Goal: Task Accomplishment & Management: Use online tool/utility

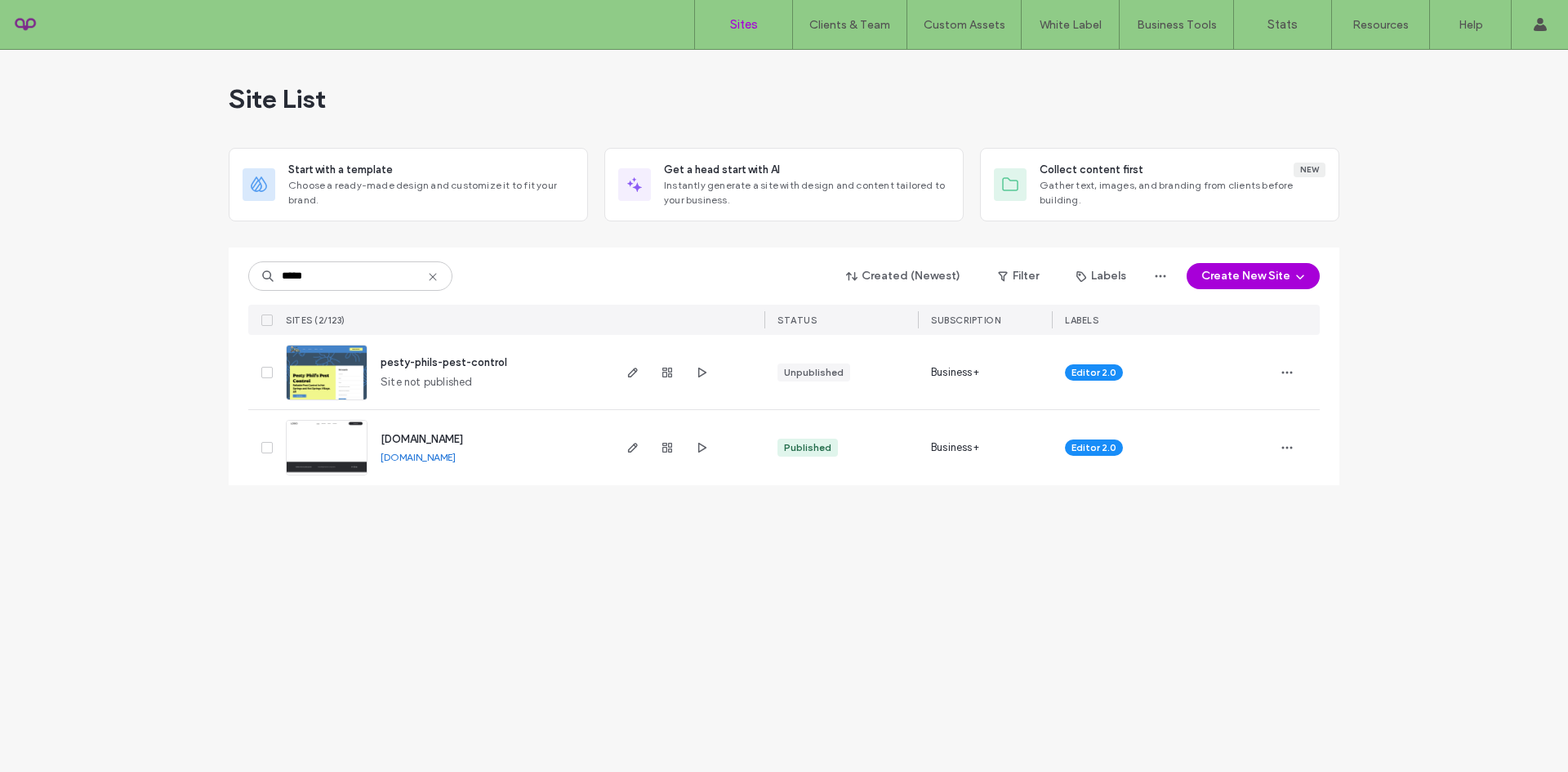
type input "*****"
click at [426, 364] on span "pesty-phils-pest-control" at bounding box center [444, 362] width 127 height 12
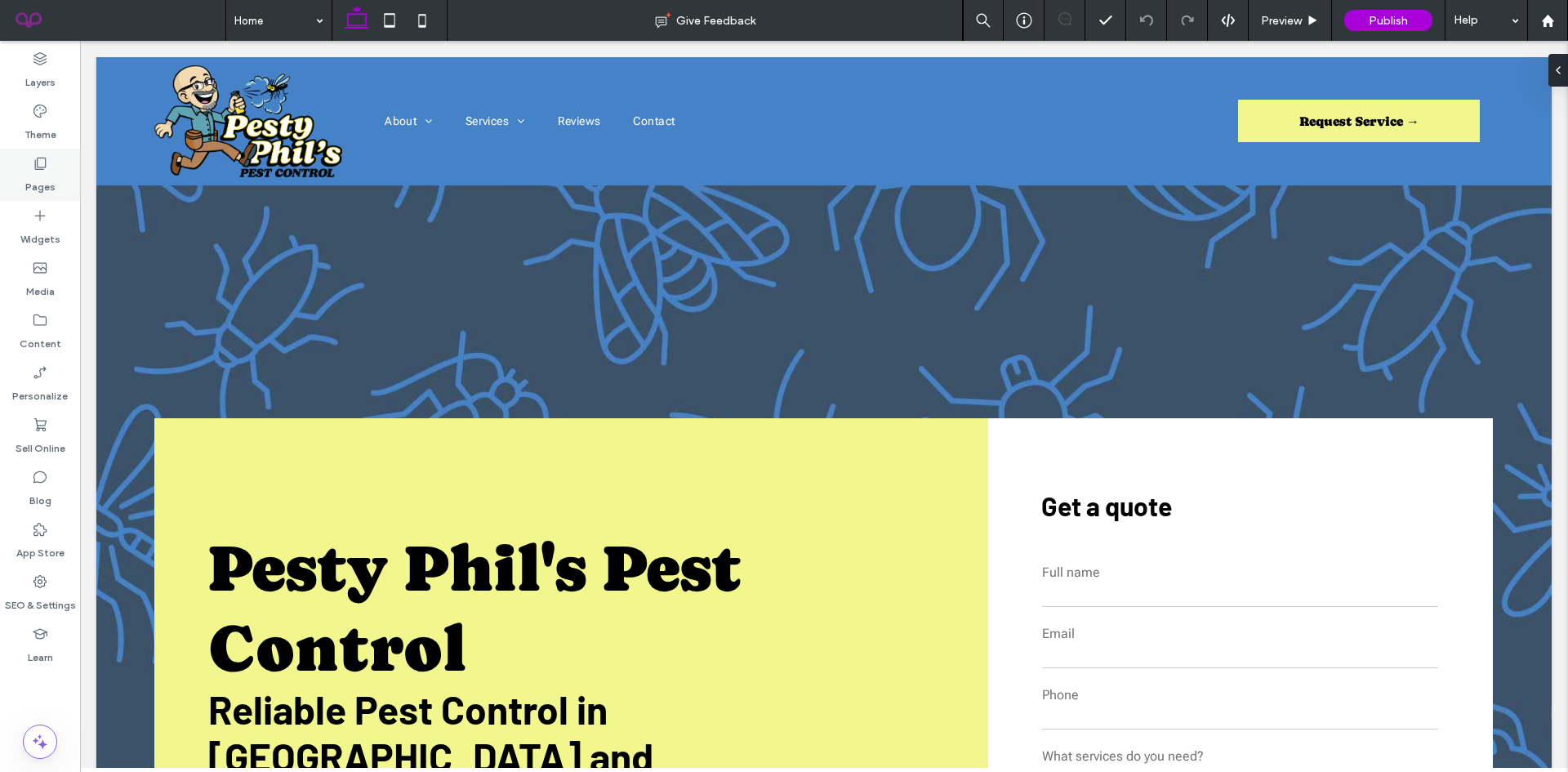
click at [53, 177] on label "Pages" at bounding box center [41, 183] width 30 height 23
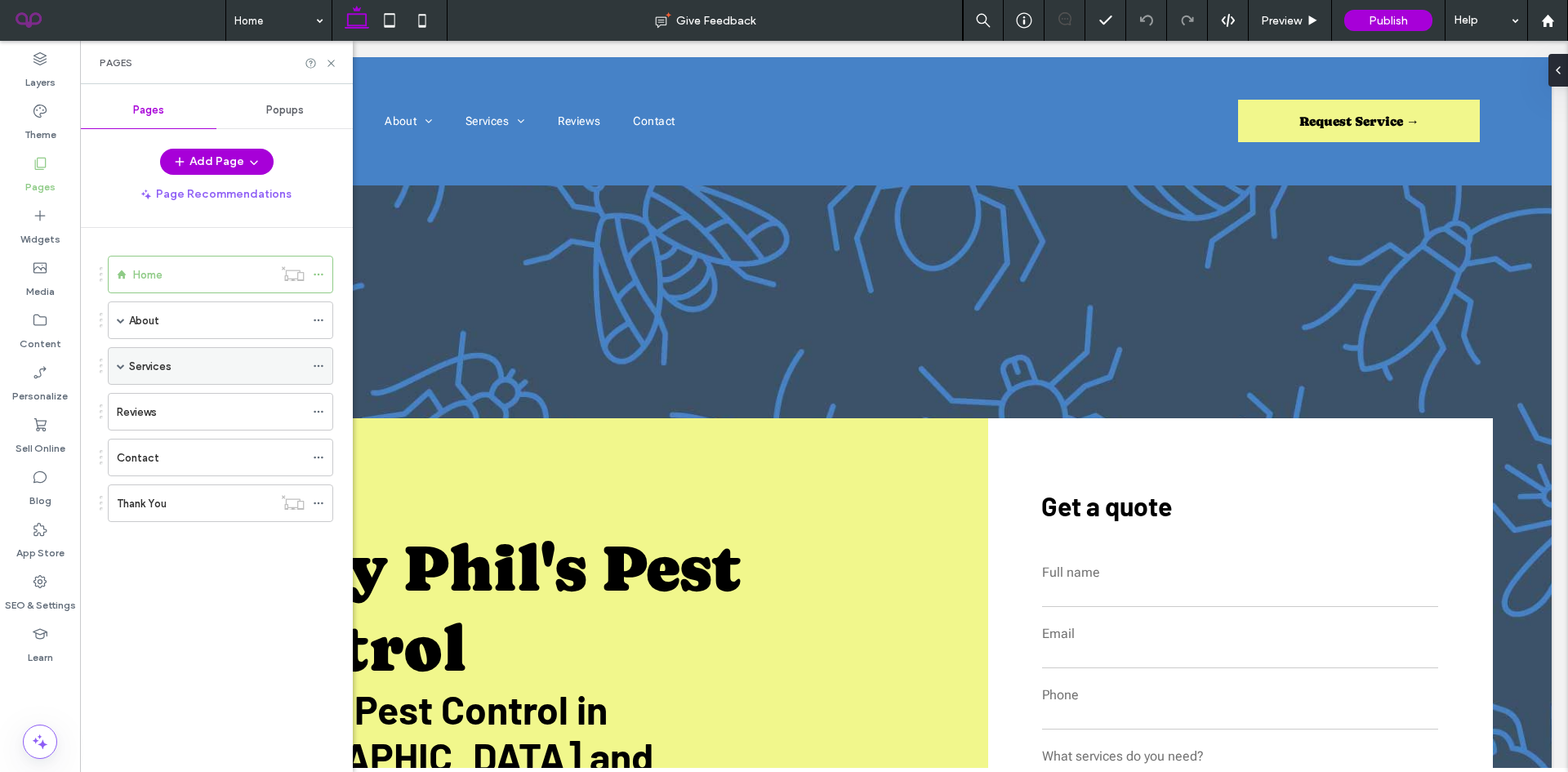
click at [122, 355] on span at bounding box center [121, 366] width 8 height 36
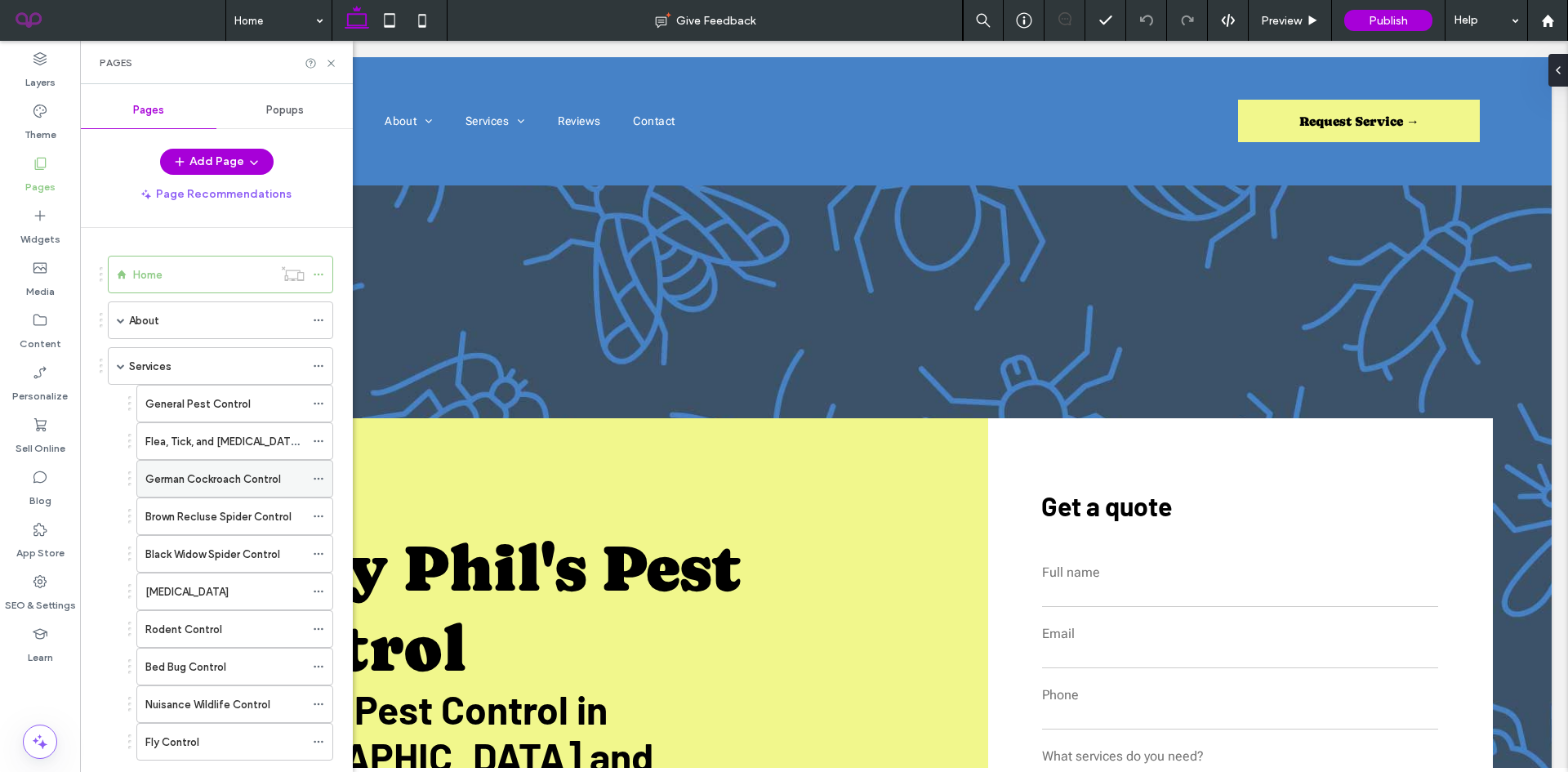
click at [190, 472] on label "German Cockroach Control" at bounding box center [213, 478] width 136 height 28
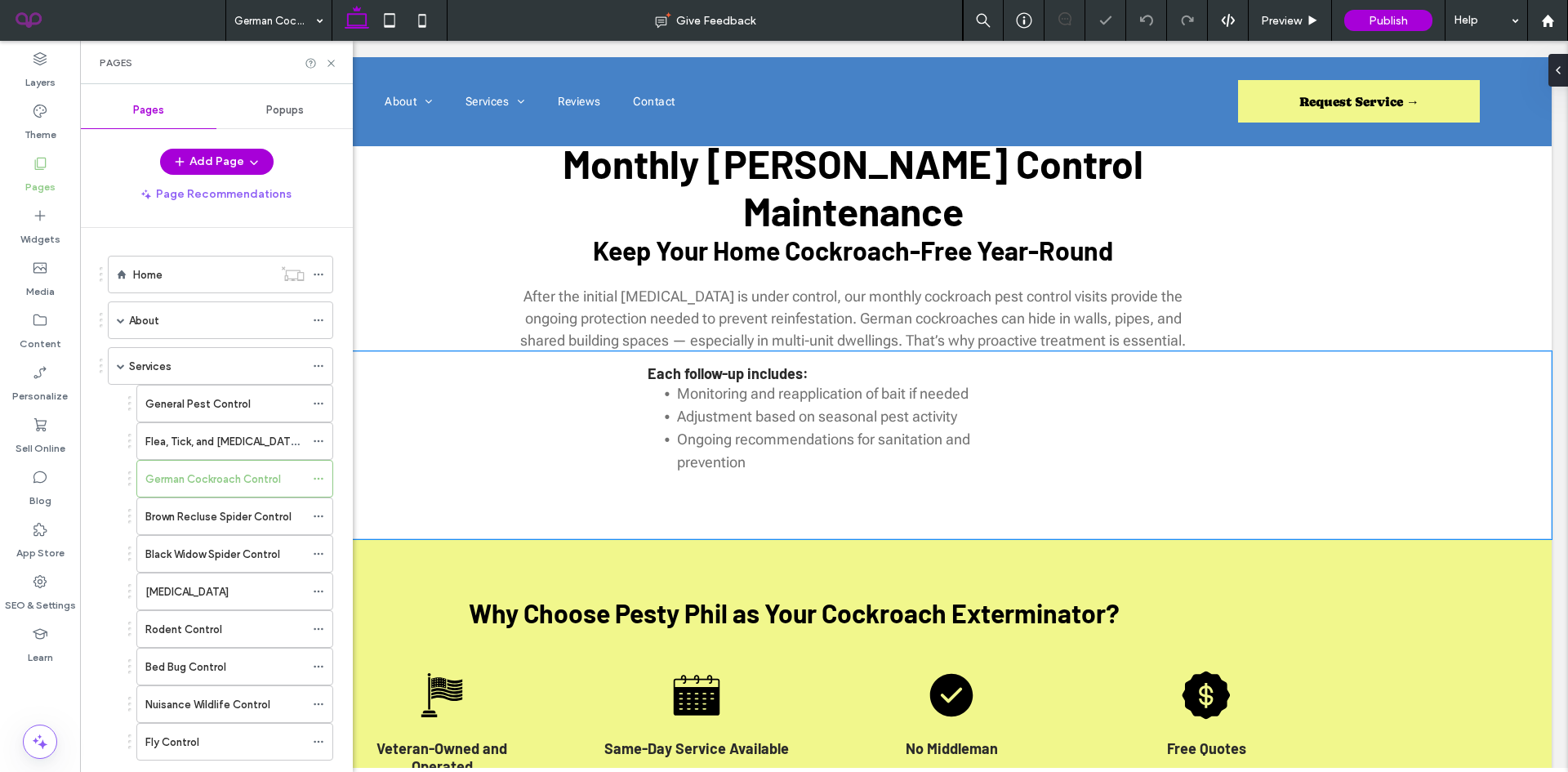
scroll to position [1349, 0]
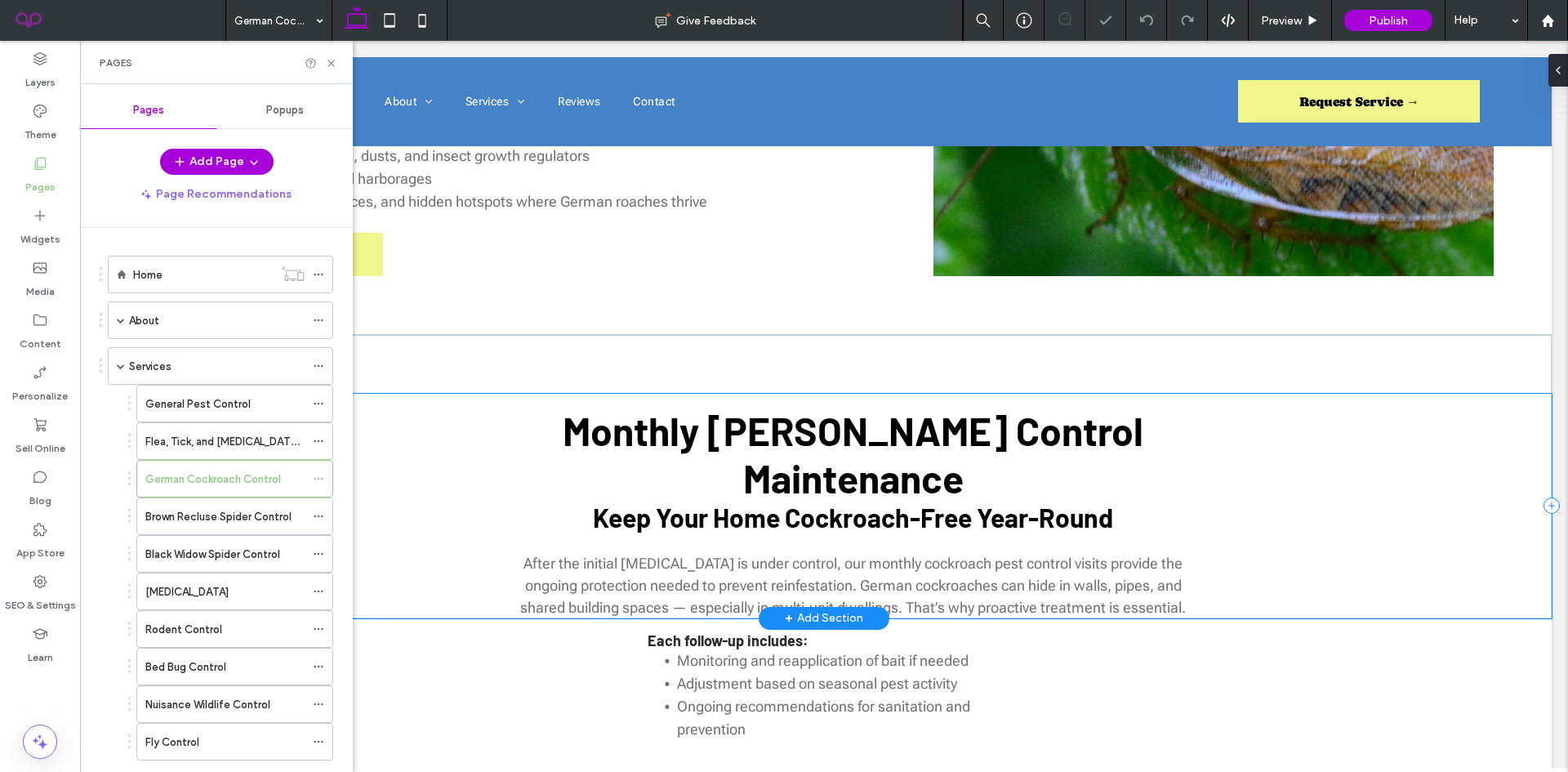
click at [730, 394] on div "Monthly [PERSON_NAME] Control Maintenance Keep Your Home Cockroach-Free Year-Ro…" at bounding box center [852, 506] width 1397 height 225
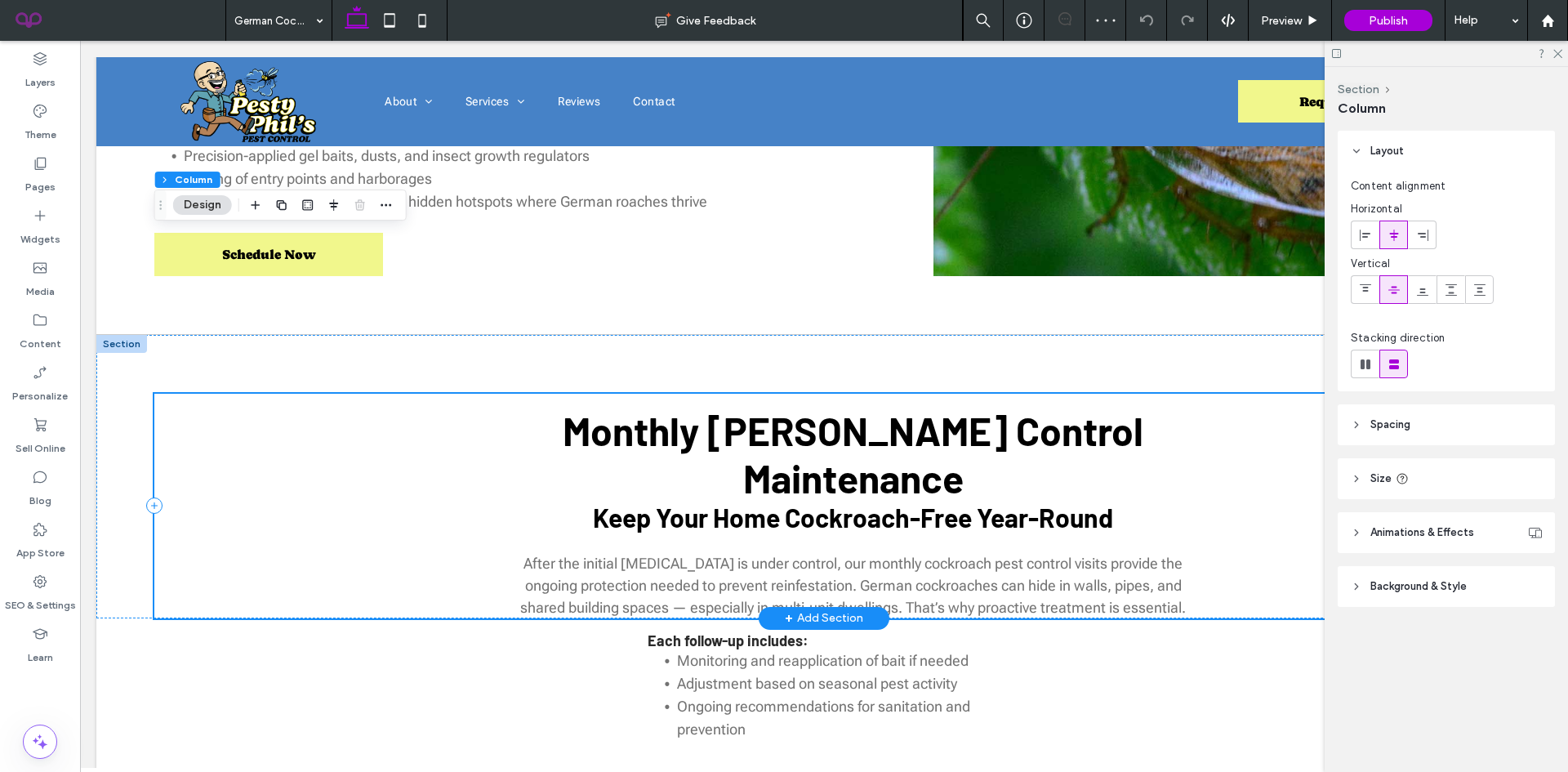
click at [733, 502] on span "Keep Your Home Cockroach-Free Year-Round" at bounding box center [852, 517] width 520 height 31
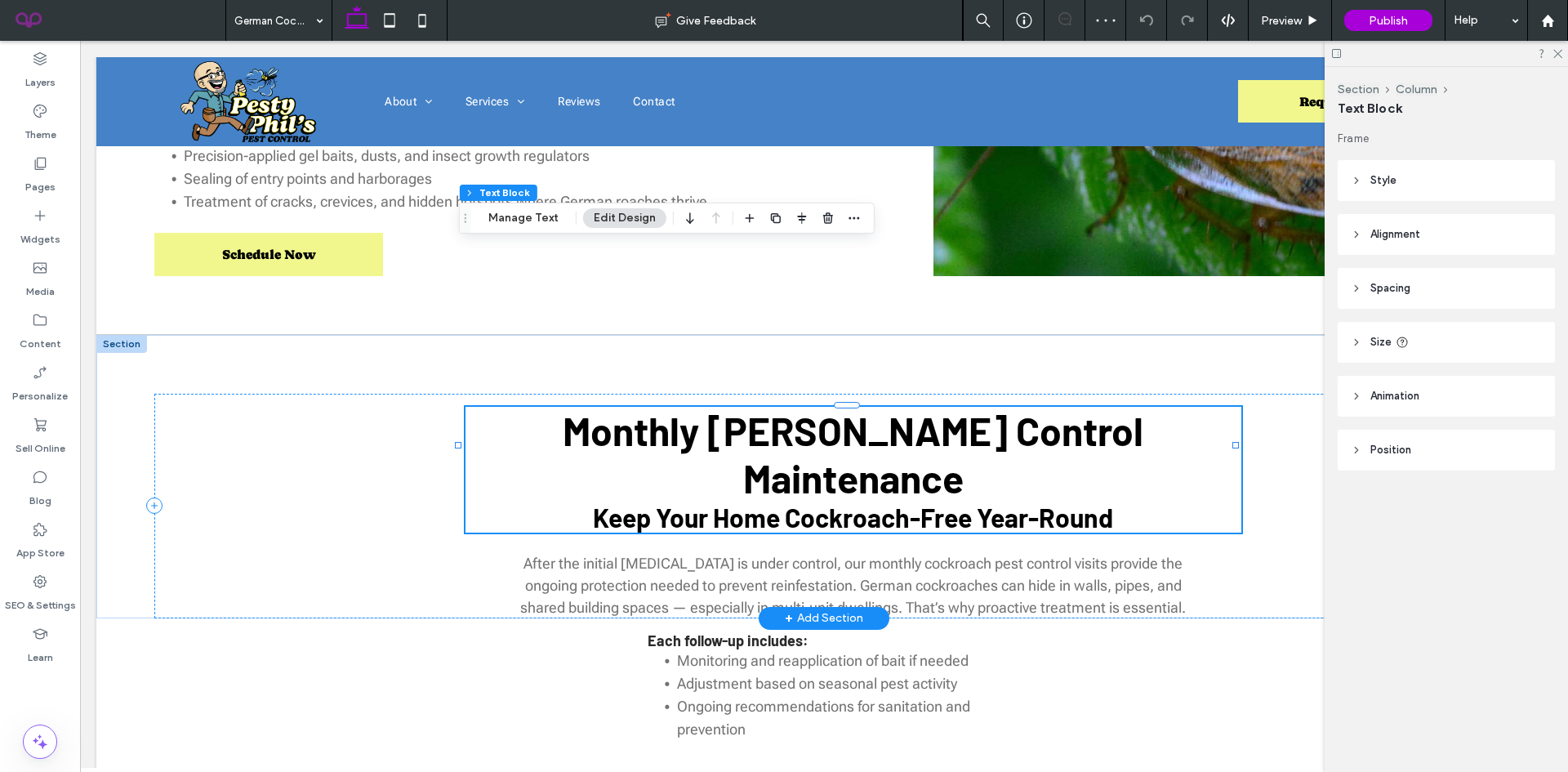
click at [734, 502] on span "Keep Your Home Cockroach-Free Year-Round" at bounding box center [852, 517] width 520 height 31
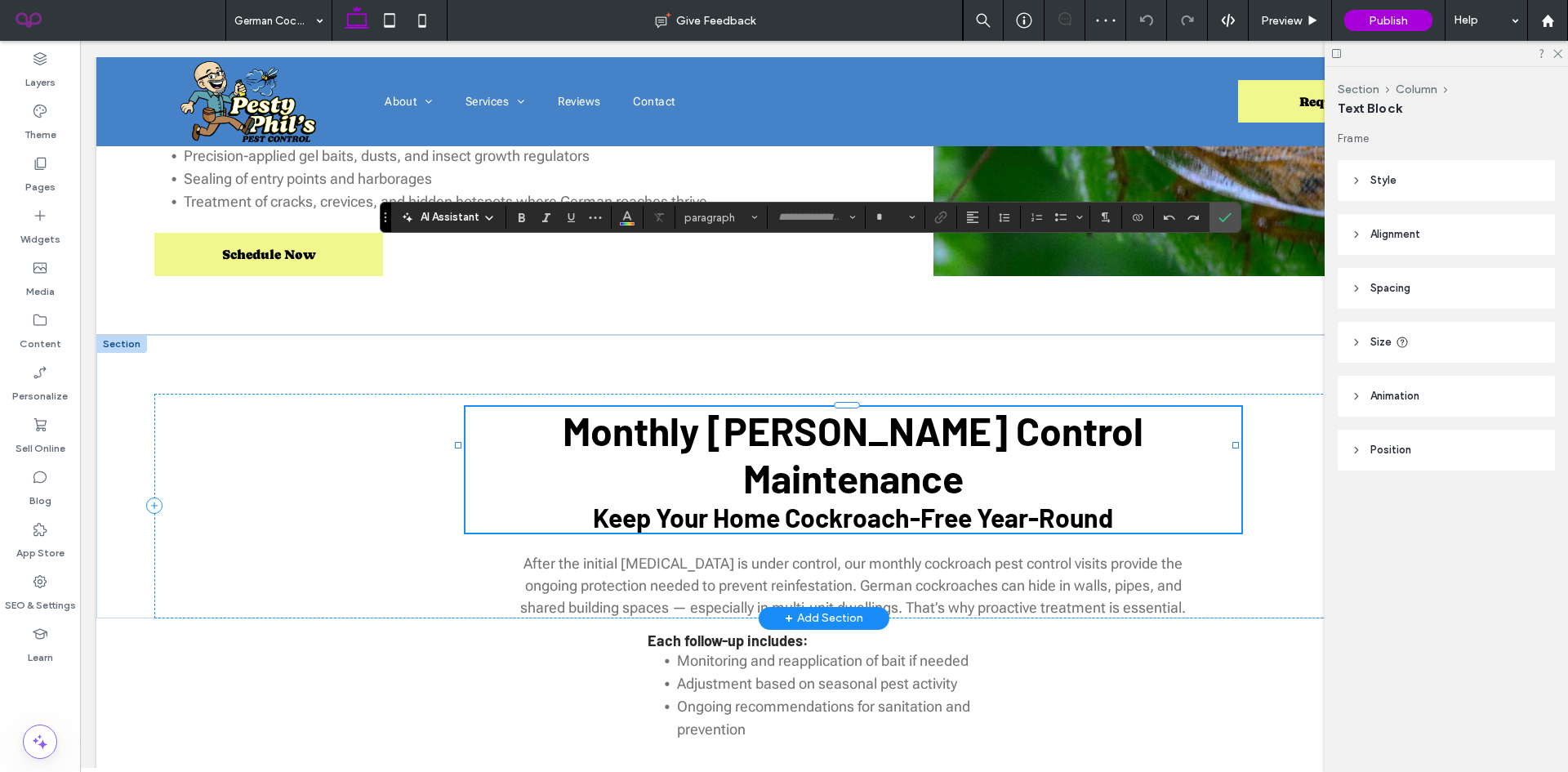
type input "******"
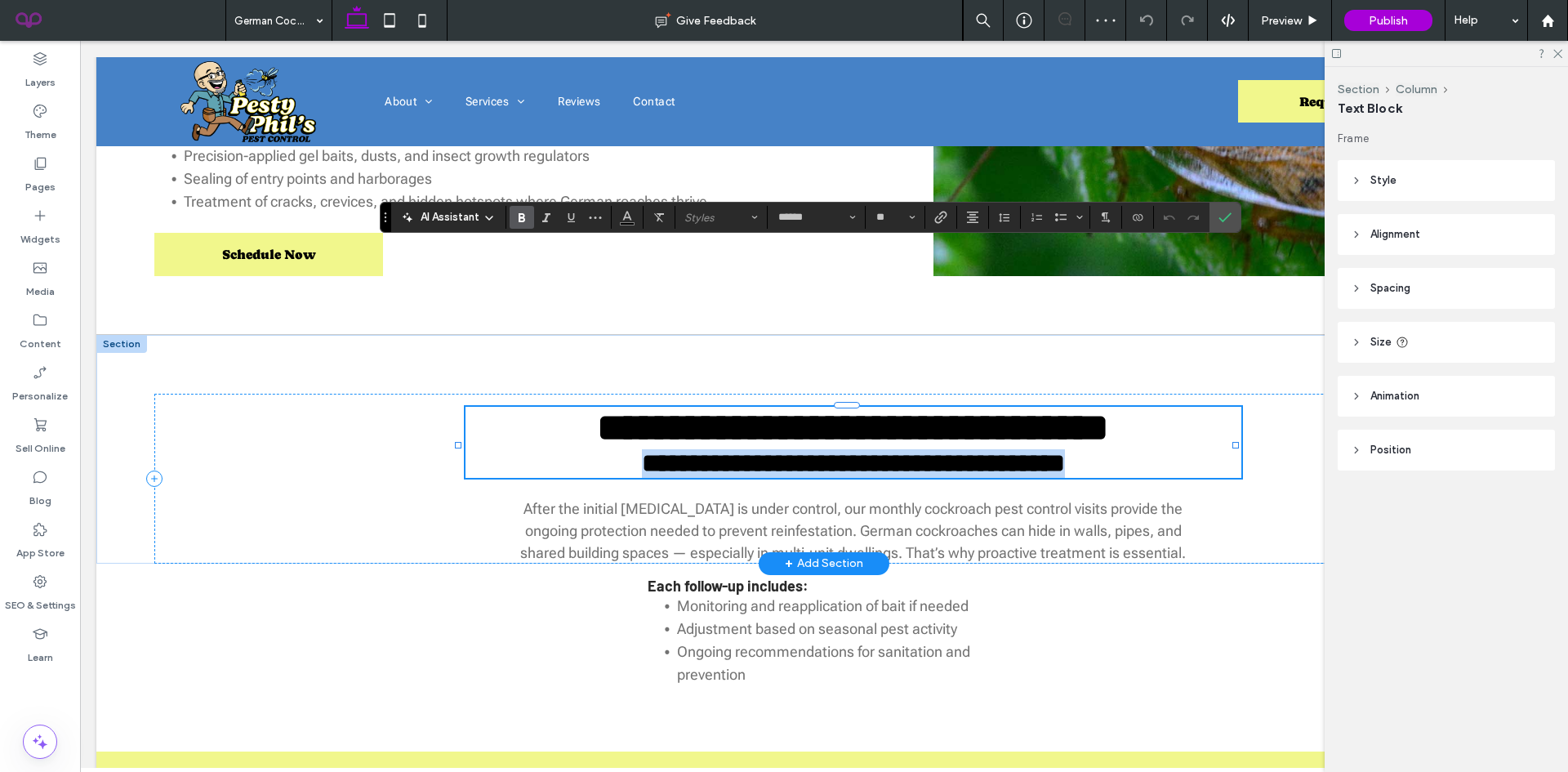
click at [734, 450] on span "**********" at bounding box center [853, 464] width 423 height 27
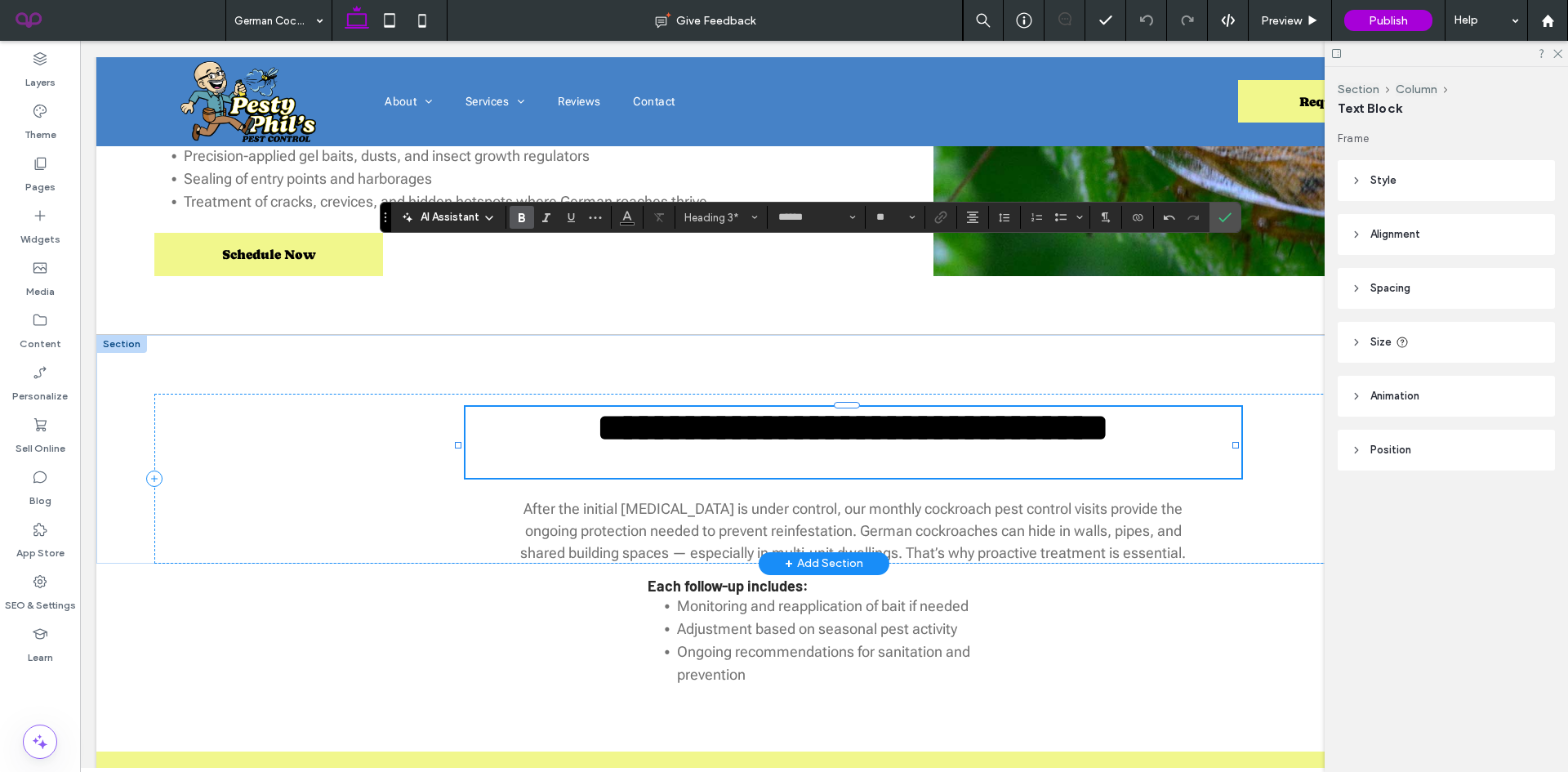
type input "**"
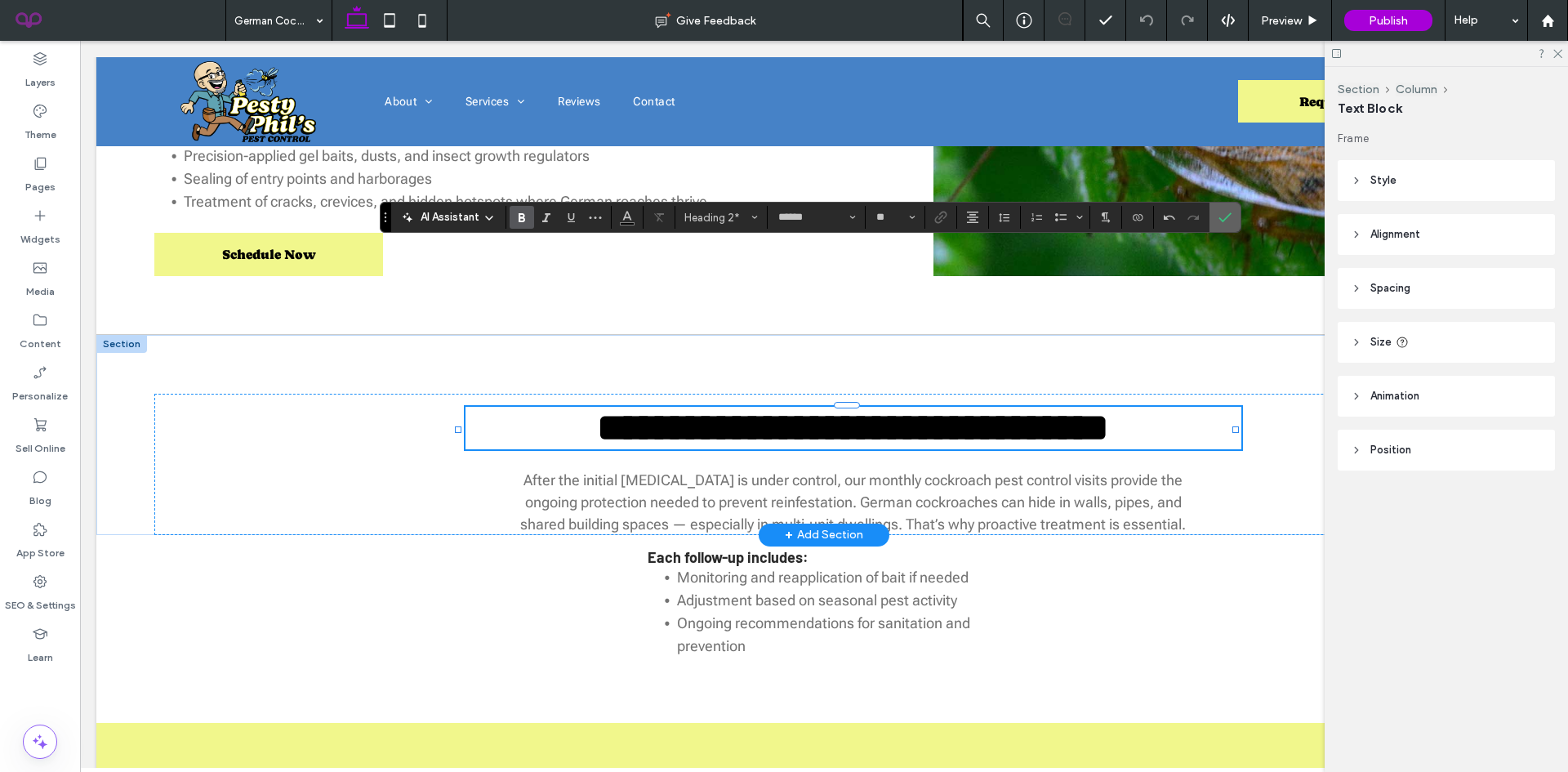
click at [1211, 211] on section at bounding box center [1225, 216] width 31 height 29
click at [1220, 211] on icon "Confirm" at bounding box center [1226, 217] width 13 height 13
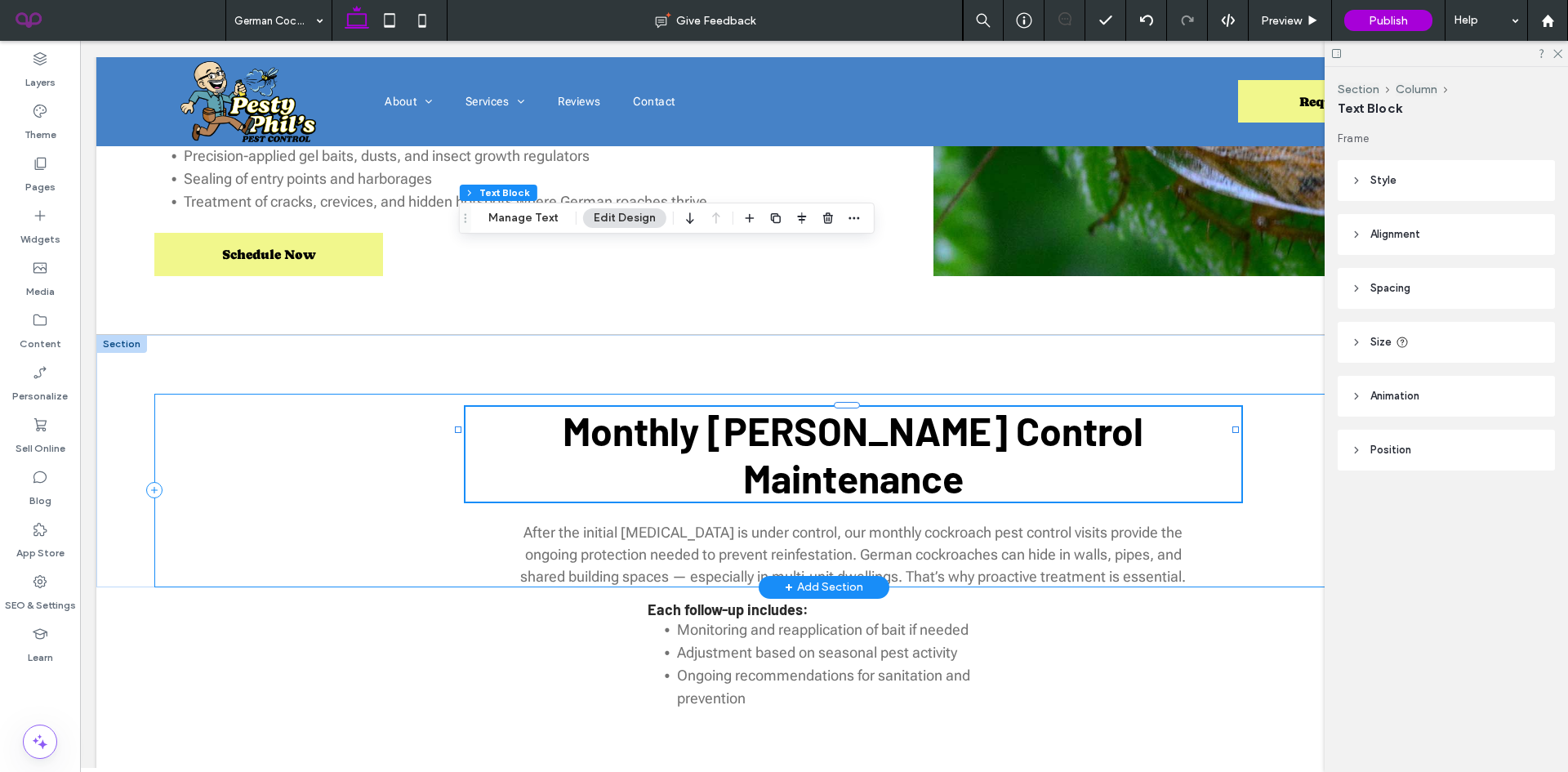
click at [415, 394] on div "Monthly [PERSON_NAME] Control Maintenance ﻿ After the initial [MEDICAL_DATA] is…" at bounding box center [852, 490] width 1397 height 193
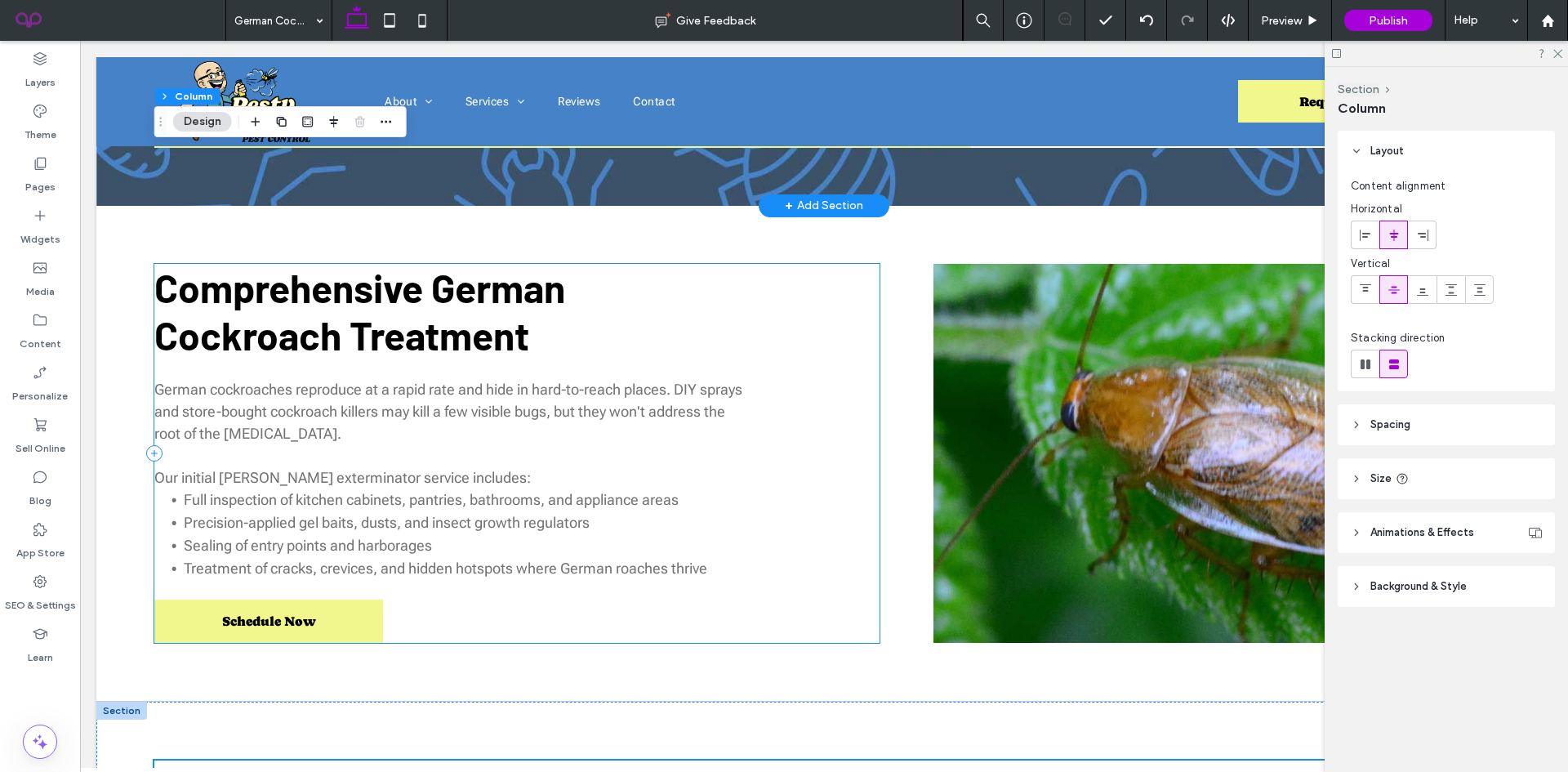
scroll to position [0, 0]
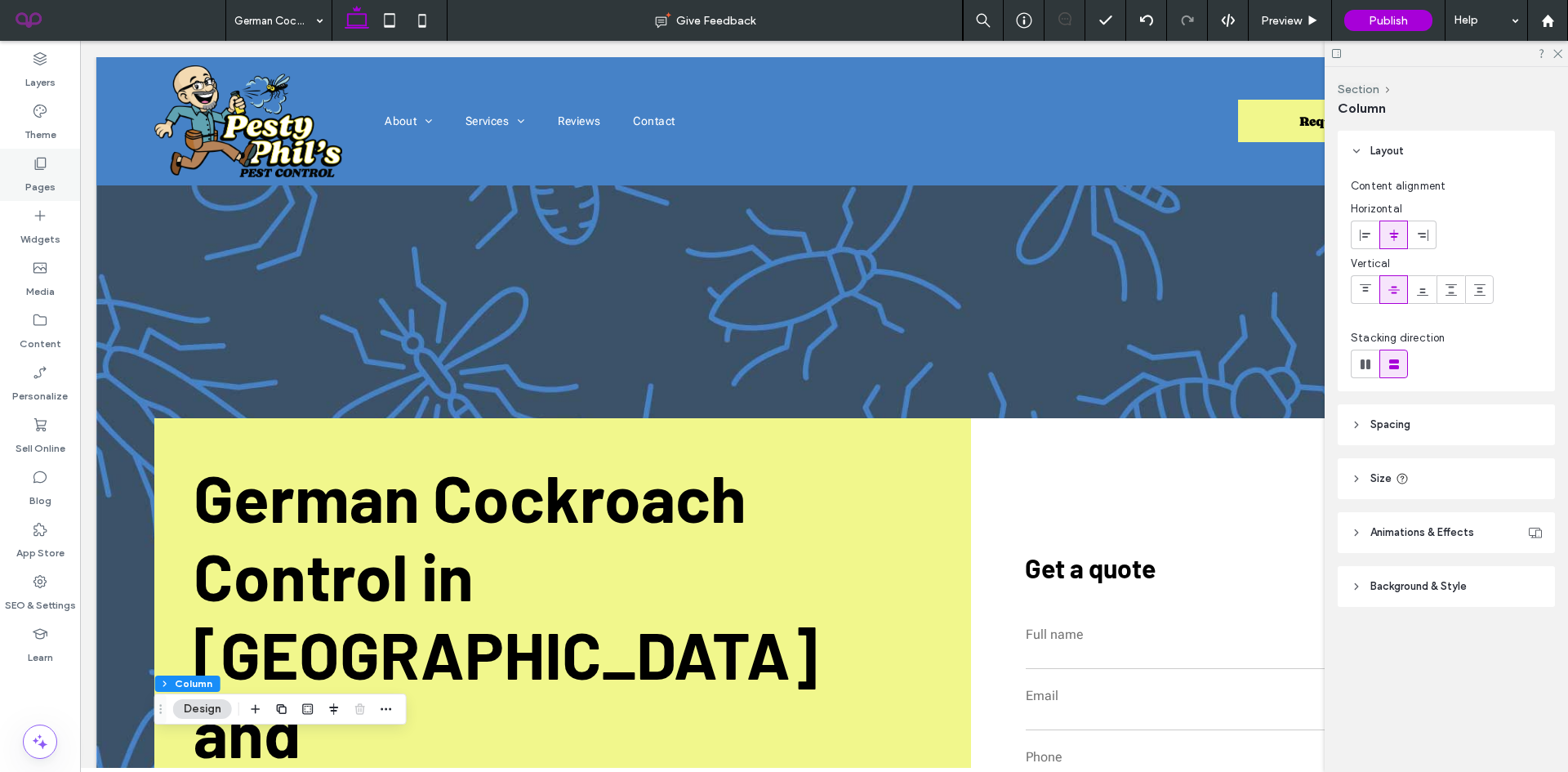
click at [40, 164] on icon at bounding box center [40, 163] width 17 height 17
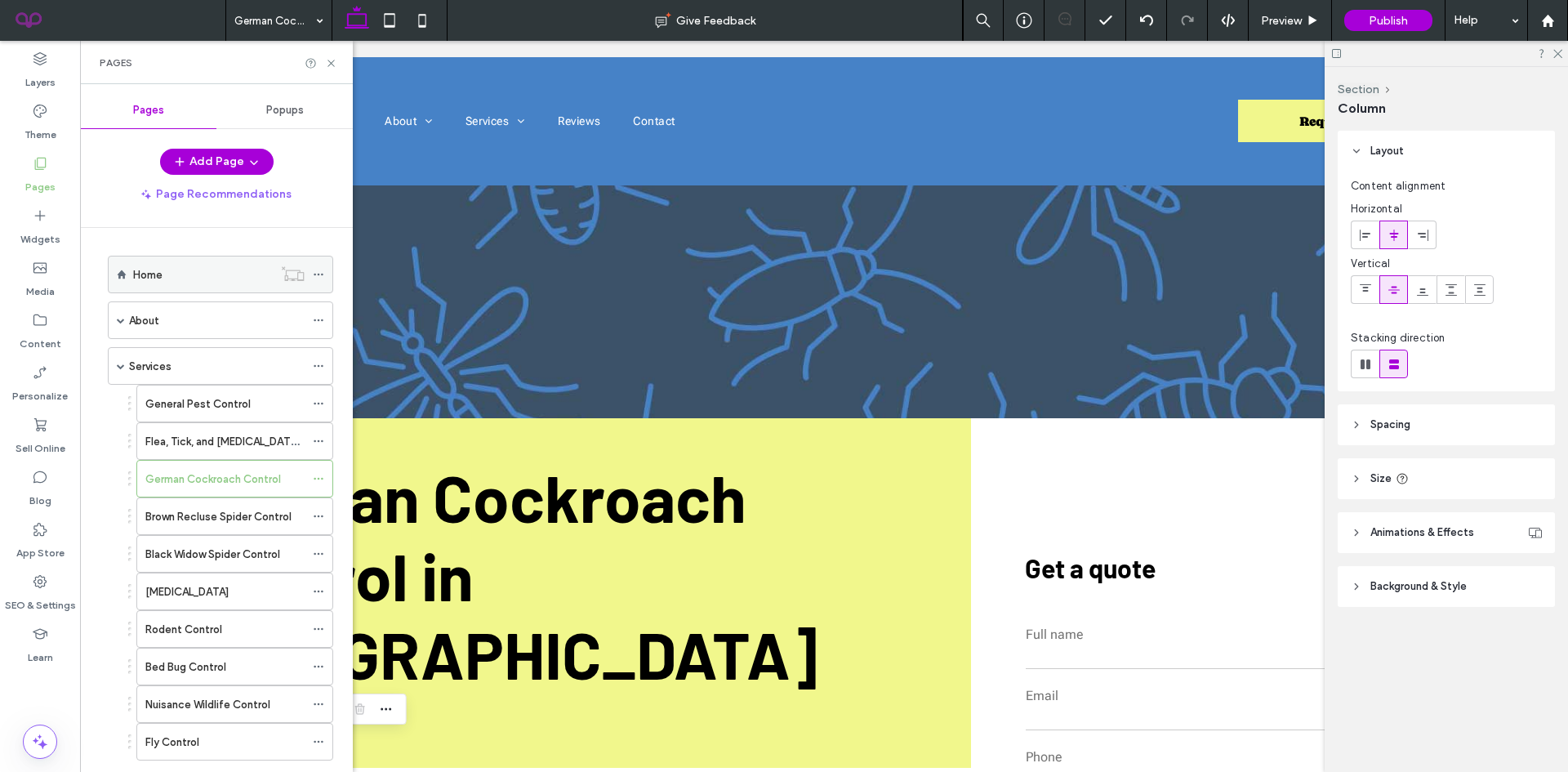
click at [169, 286] on div "Home" at bounding box center [203, 274] width 139 height 36
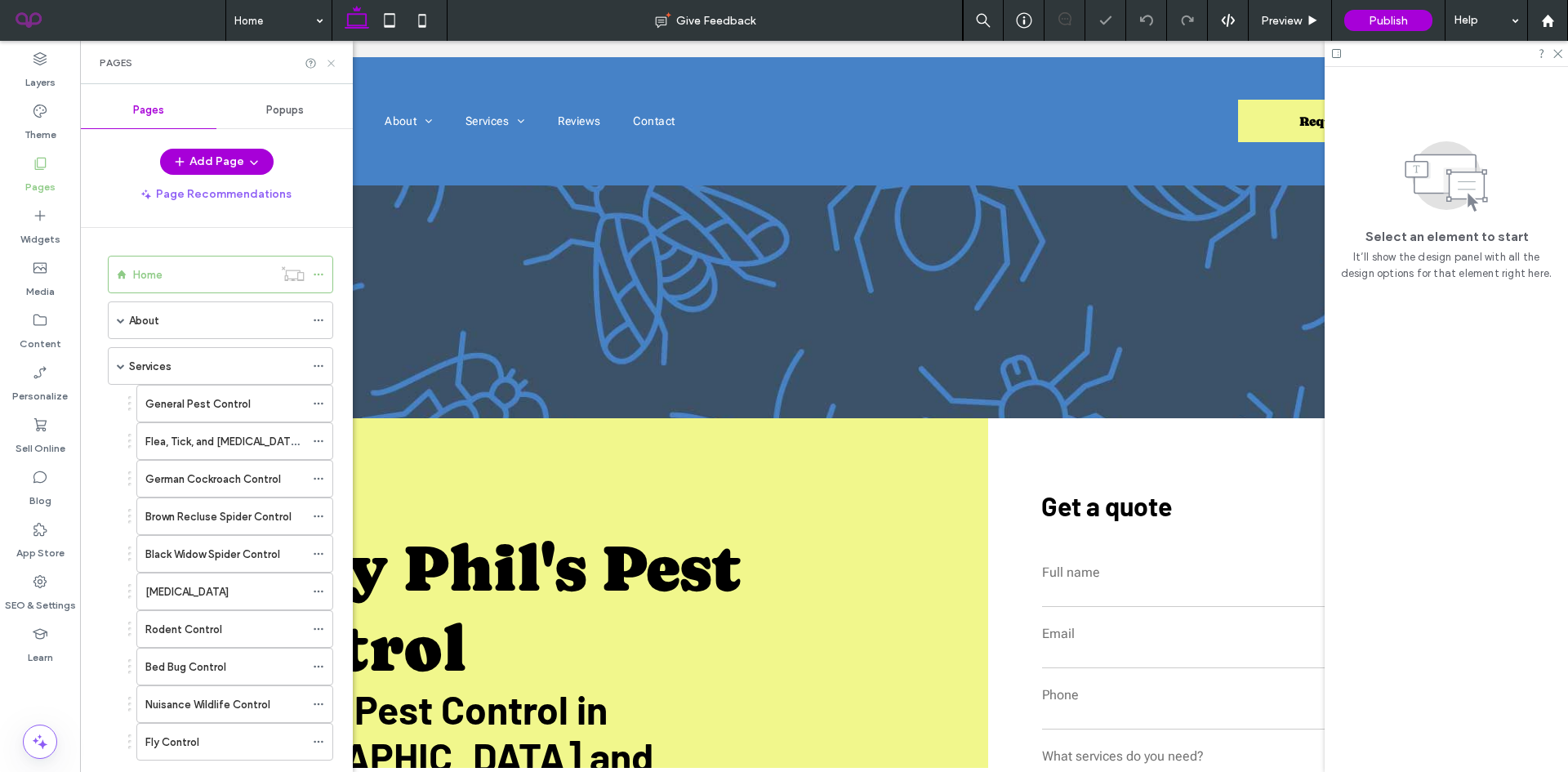
drag, startPoint x: 337, startPoint y: 61, endPoint x: 473, endPoint y: 137, distance: 155.8
click at [337, 61] on icon at bounding box center [331, 63] width 12 height 12
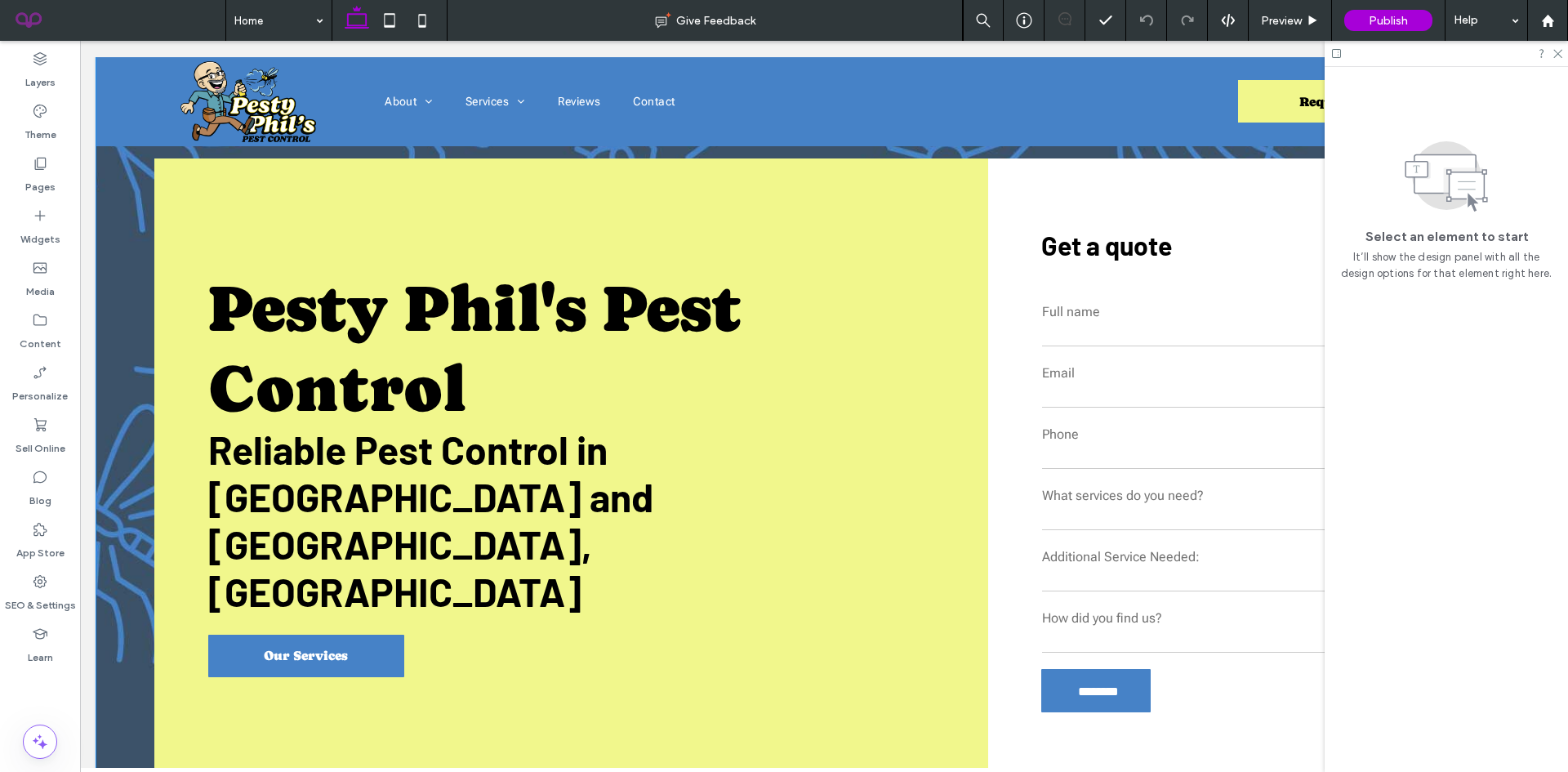
scroll to position [327, 0]
